Goal: Navigation & Orientation: Find specific page/section

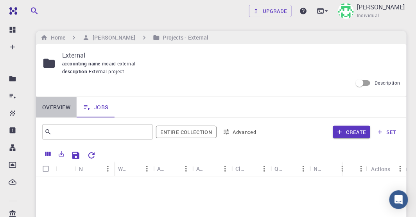
click at [55, 108] on link "Overview" at bounding box center [56, 107] width 41 height 20
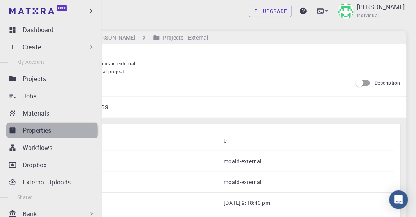
click at [36, 131] on p "Properties" at bounding box center [37, 130] width 29 height 9
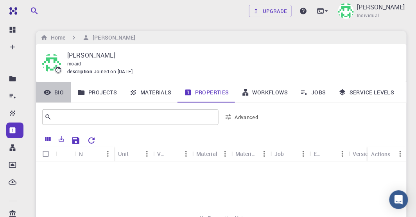
click at [58, 92] on link "Bio" at bounding box center [53, 92] width 35 height 20
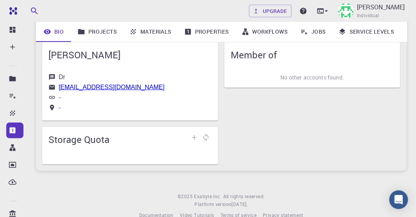
scroll to position [67, 0]
click at [249, 133] on div "Member of No other accounts found." at bounding box center [309, 100] width 182 height 128
click at [107, 33] on link "Projects" at bounding box center [97, 32] width 52 height 20
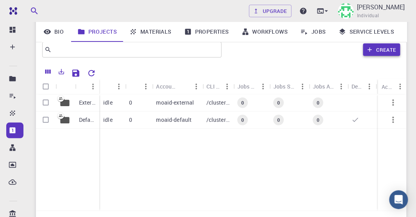
click at [380, 50] on button "Create" at bounding box center [382, 49] width 37 height 13
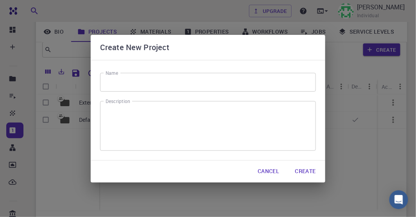
scroll to position [102, 0]
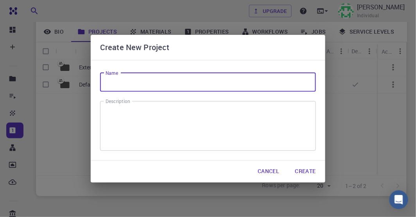
click at [221, 88] on input "Name" at bounding box center [208, 82] width 216 height 19
click at [271, 173] on button "Cancel" at bounding box center [269, 172] width 34 height 16
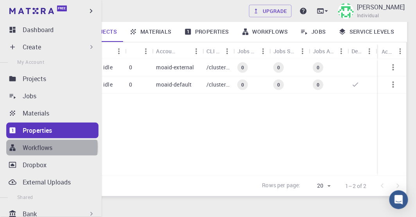
click at [40, 147] on p "Workflows" at bounding box center [38, 147] width 30 height 9
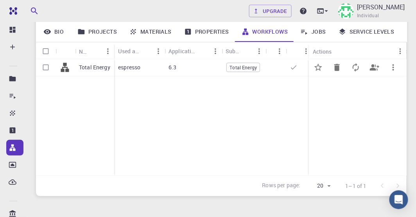
click at [131, 69] on p "espresso" at bounding box center [129, 67] width 22 height 8
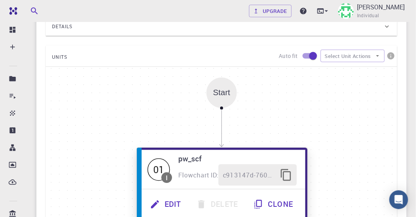
scroll to position [169, 0]
